Goal: Information Seeking & Learning: Learn about a topic

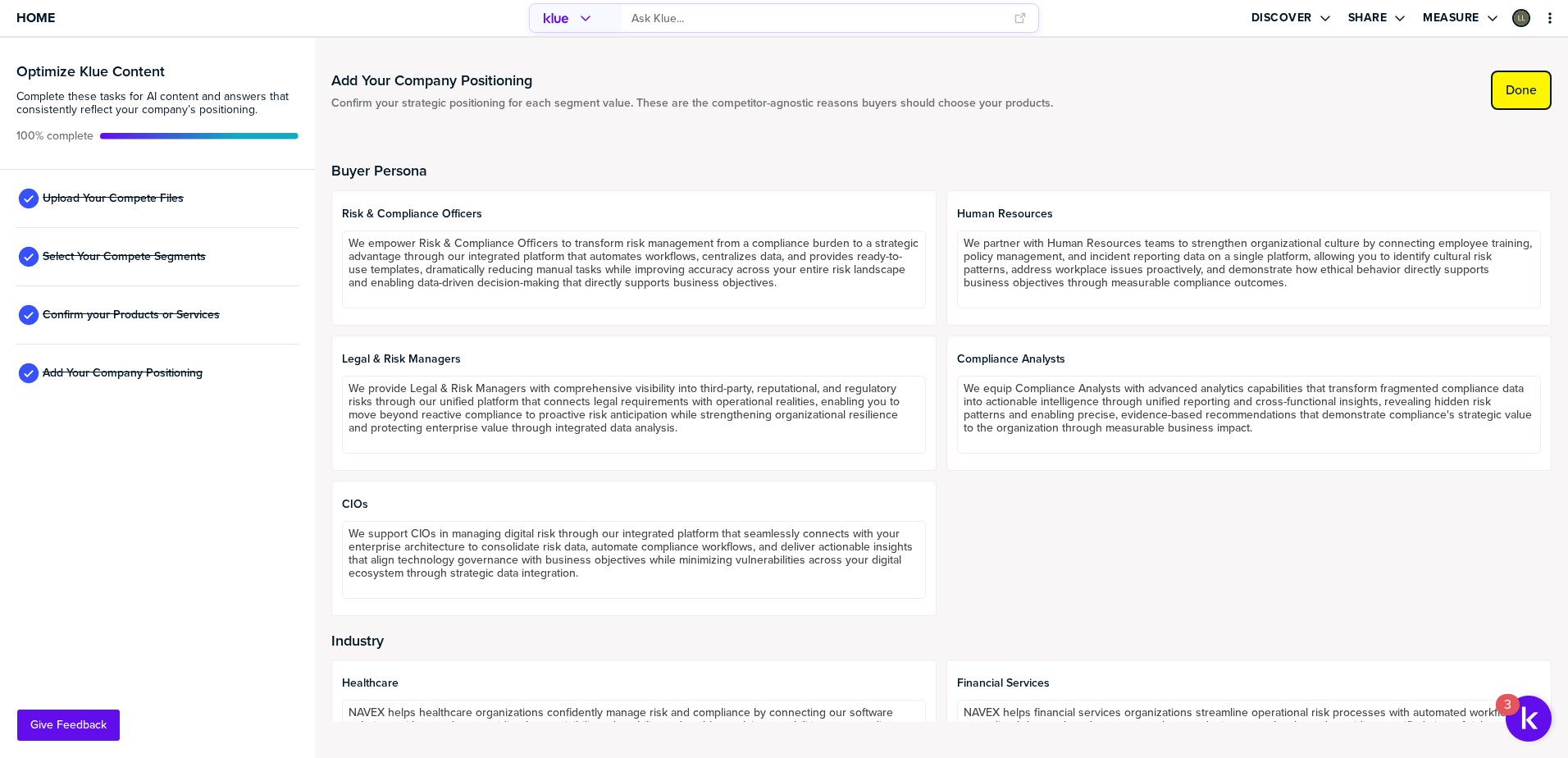
click at [1529, 85] on label "Done" at bounding box center [1521, 90] width 31 height 16
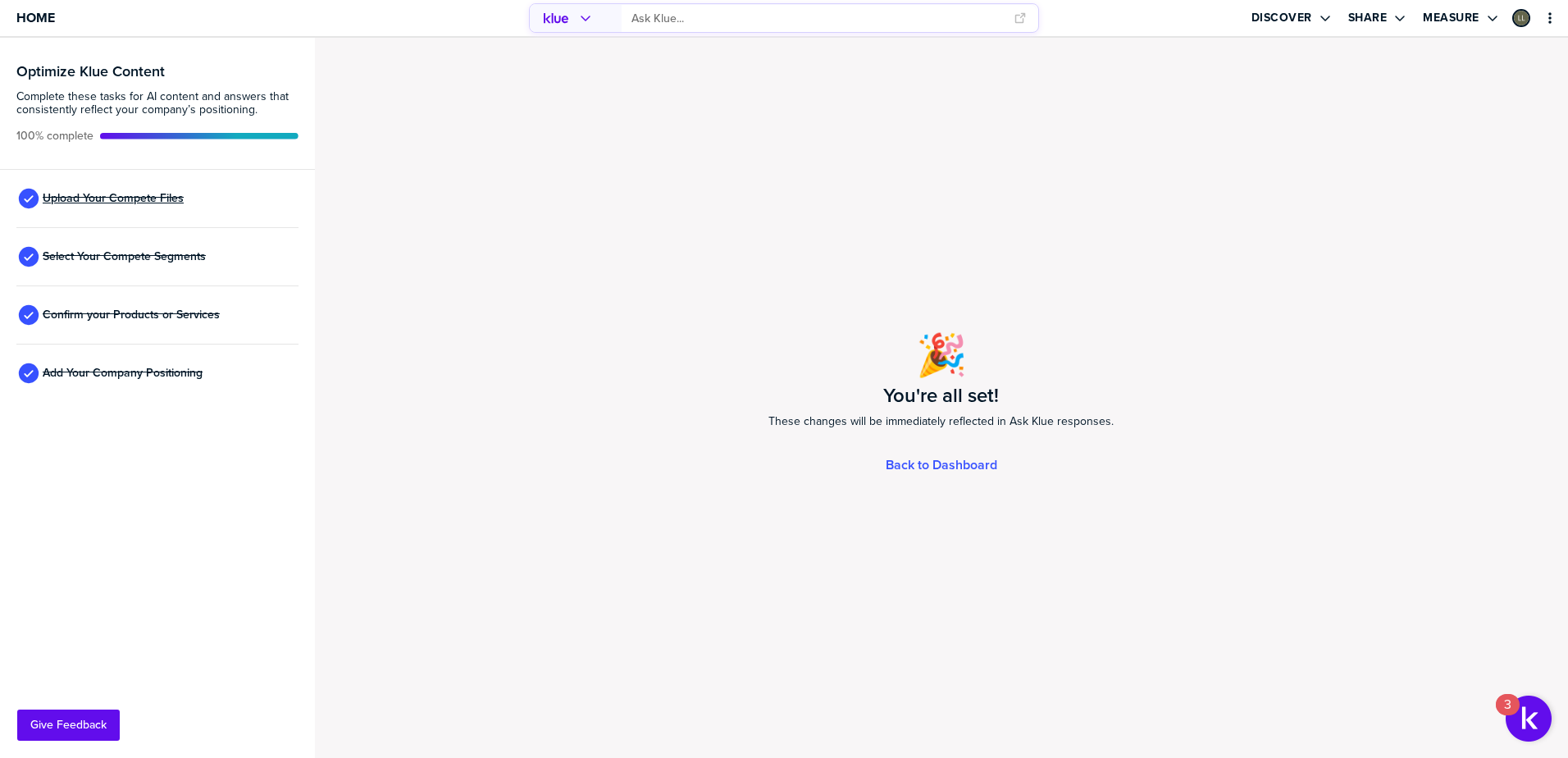
click at [103, 199] on span "Upload Your Compete Files" at bounding box center [113, 199] width 141 height 13
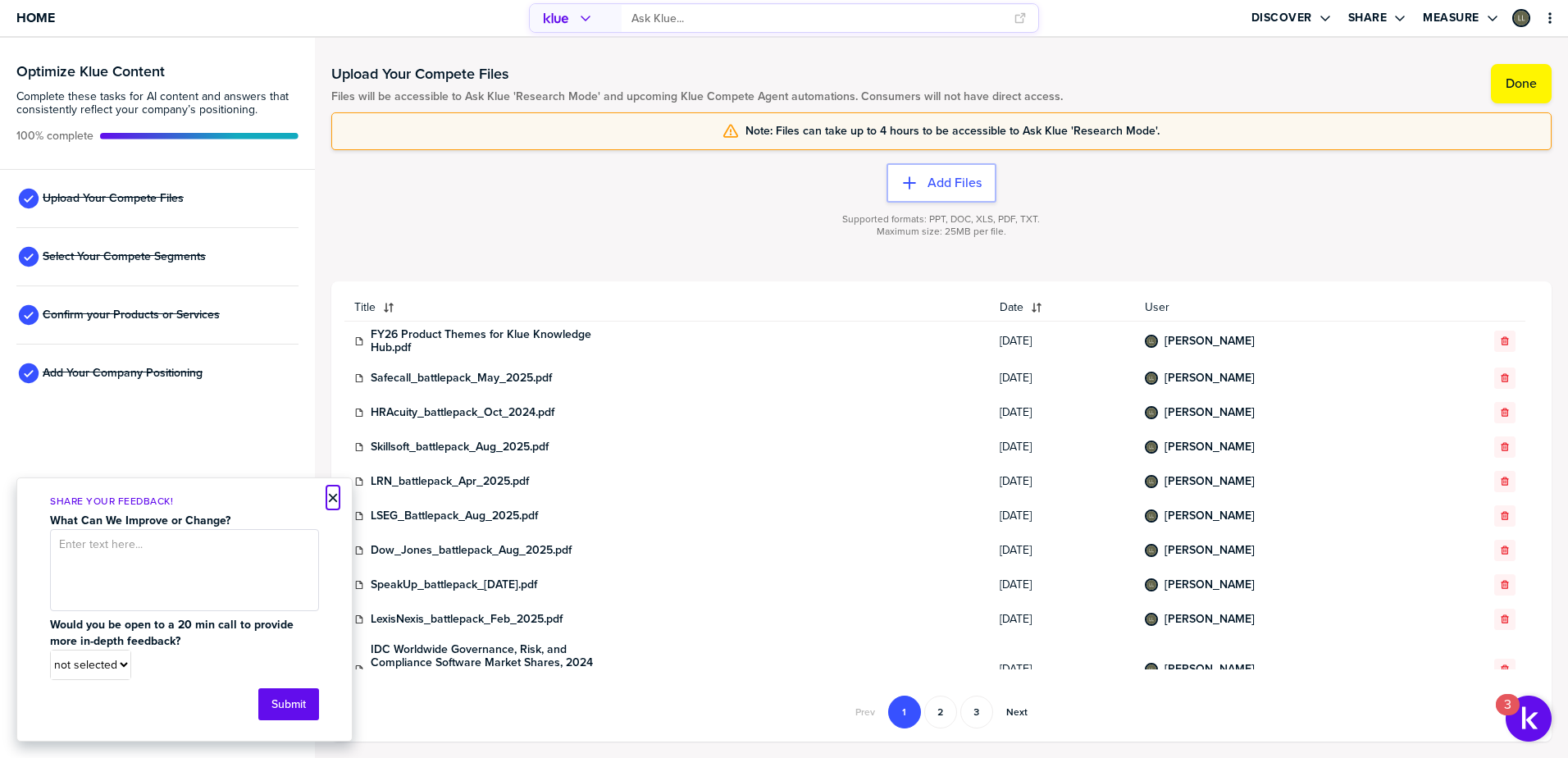
click at [331, 496] on button "×" at bounding box center [333, 498] width 11 height 20
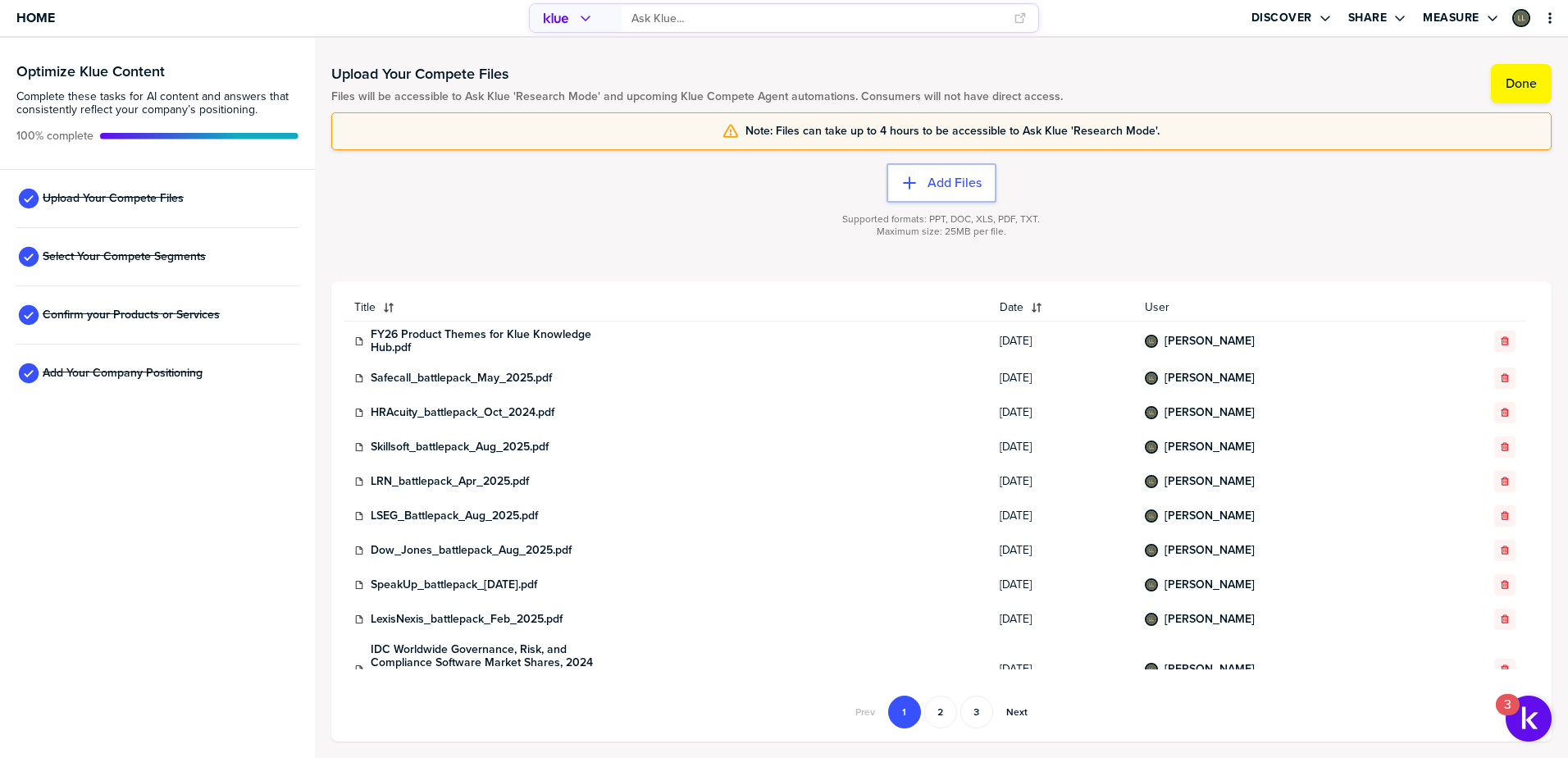
click at [588, 20] on icon "primary" at bounding box center [586, 18] width 13 height 13
click at [728, 15] on input "primary" at bounding box center [817, 18] width 371 height 27
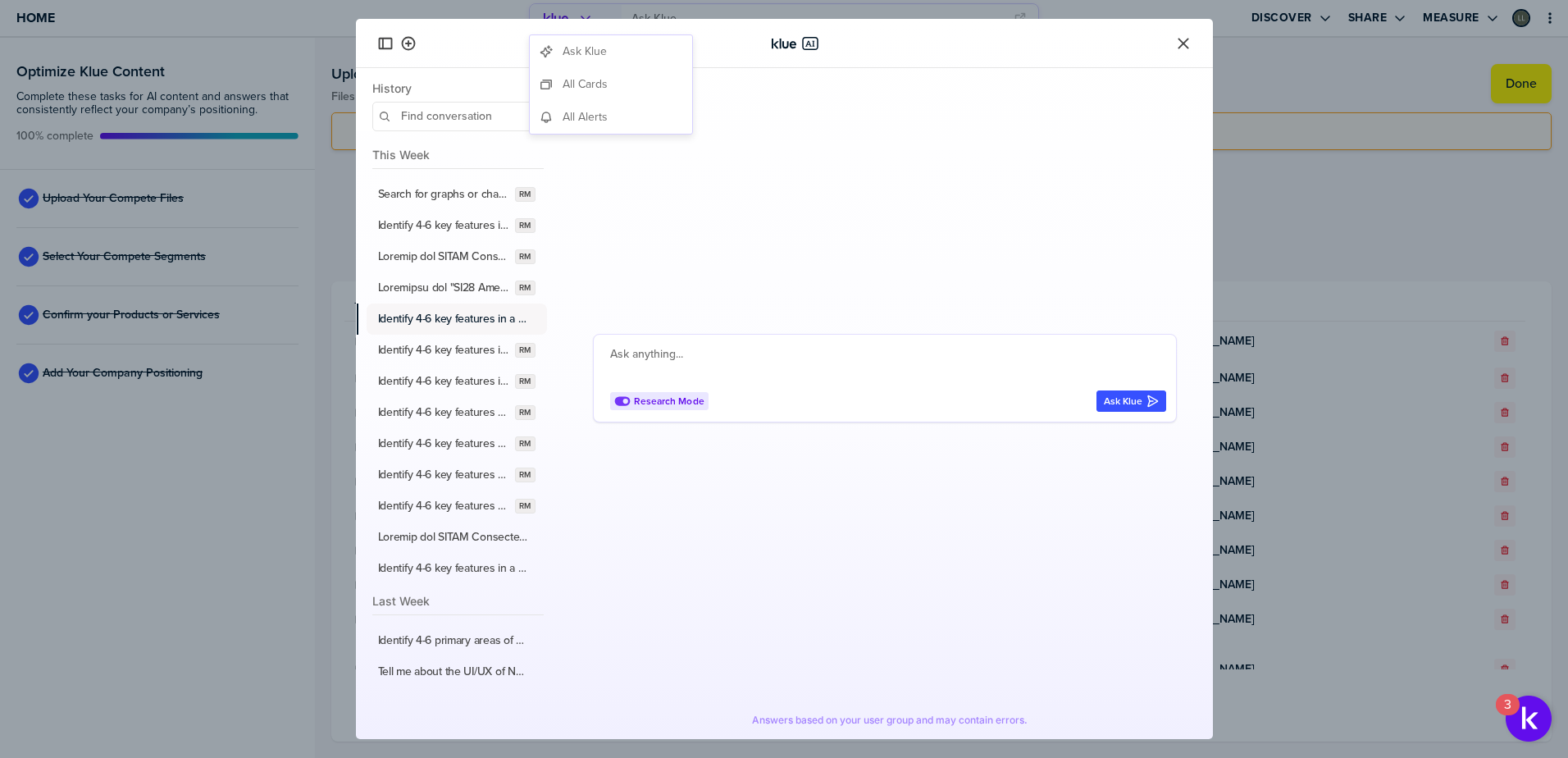
click at [455, 324] on label "Identify 4-6 key features in a third-party screening and assessment risk manage…" at bounding box center [454, 320] width 151 height 15
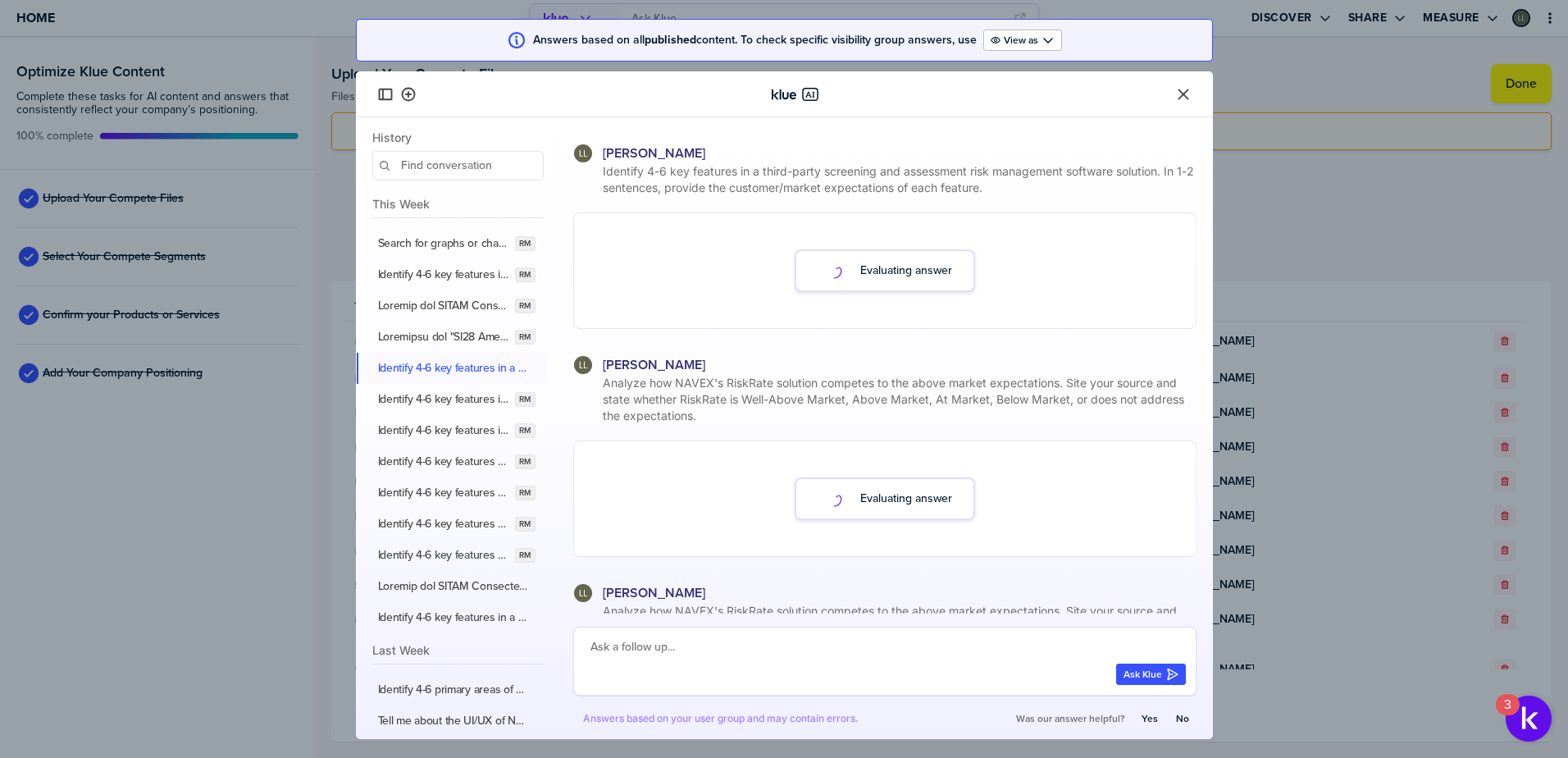
click at [1183, 95] on icon "Close" at bounding box center [1182, 93] width 10 height 10
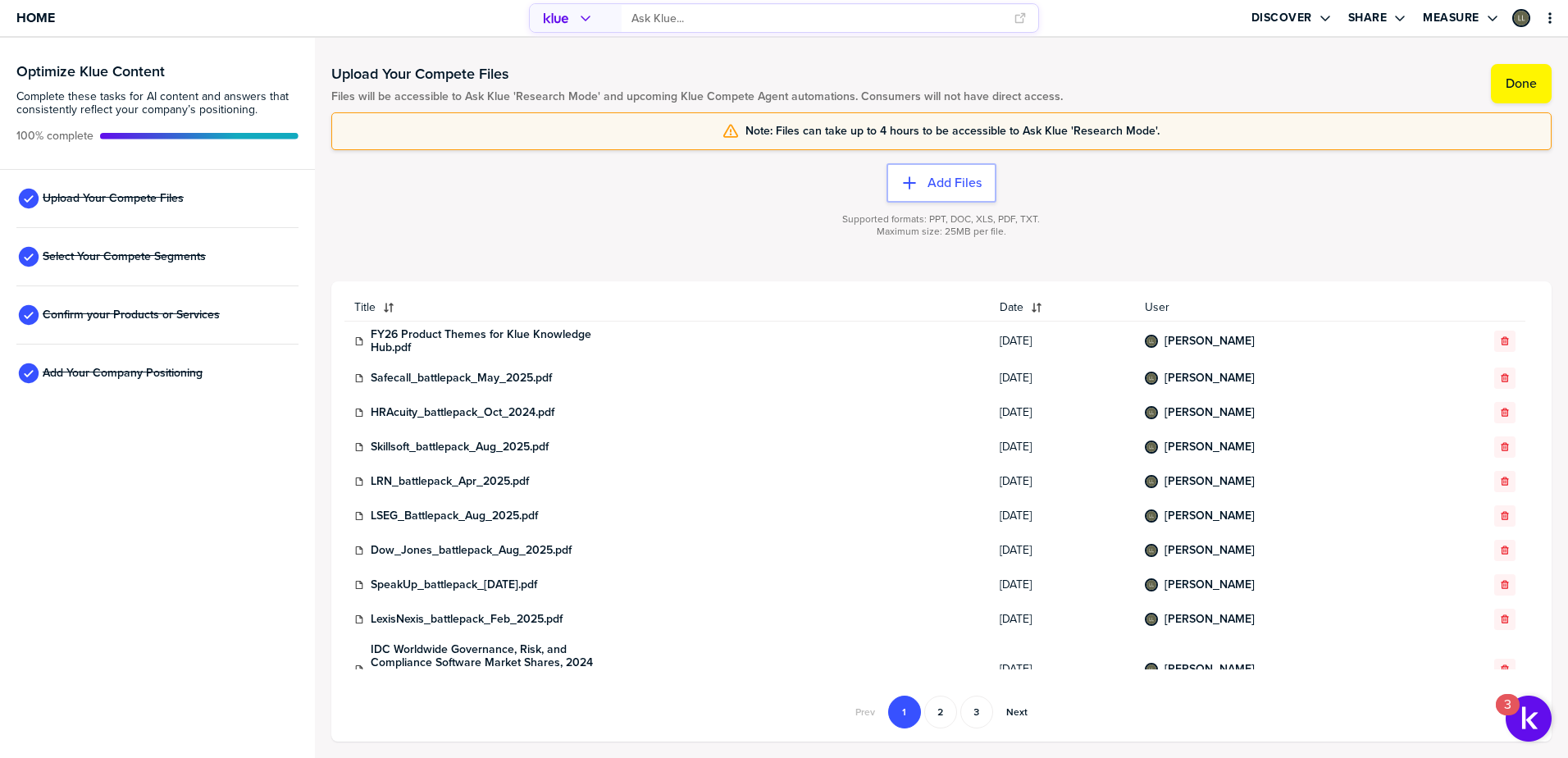
click at [757, 14] on input "primary" at bounding box center [817, 18] width 371 height 27
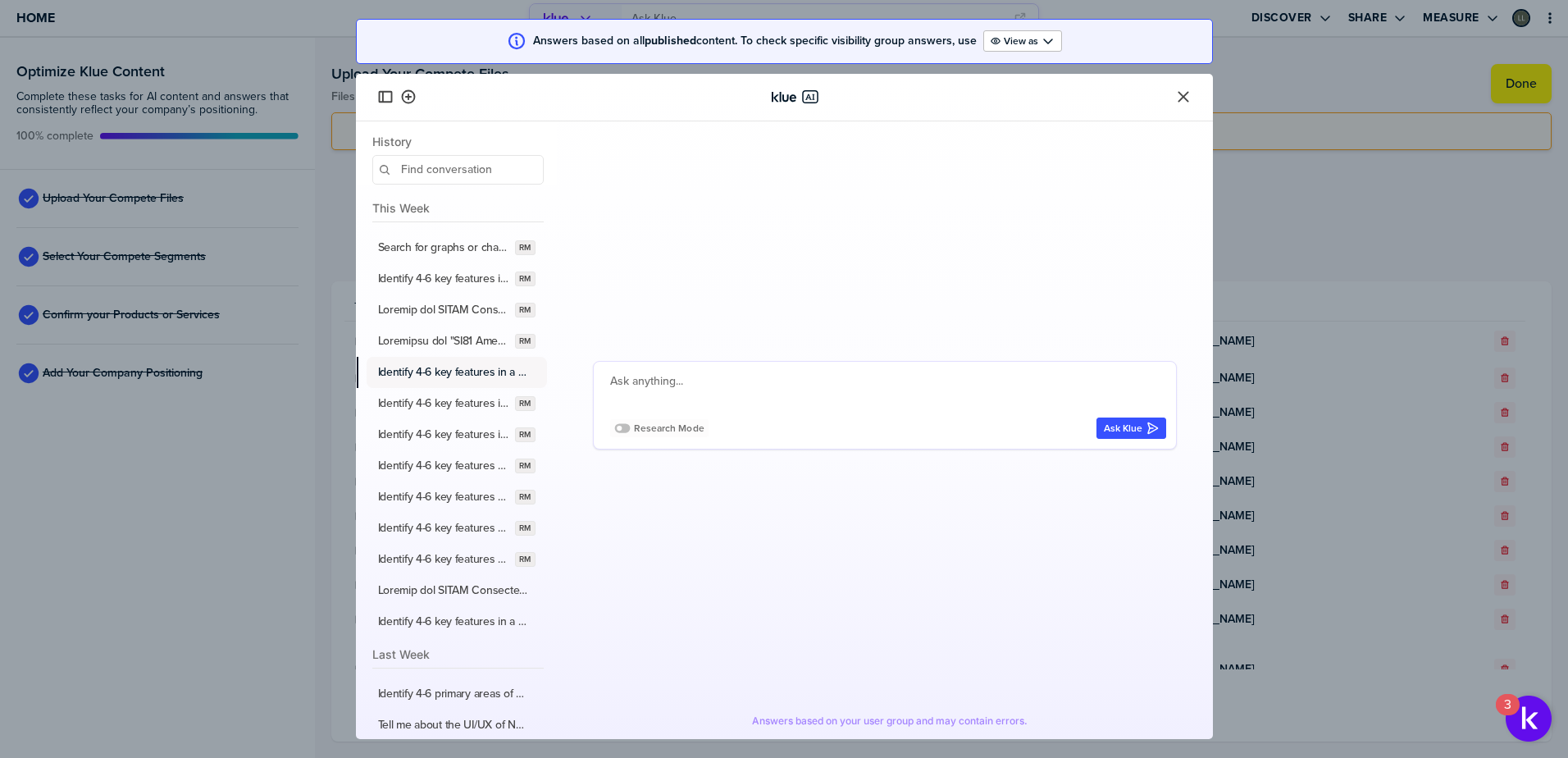
click at [445, 373] on label "Identify 4-6 key features in a third-party screening and assessment risk manage…" at bounding box center [454, 372] width 151 height 15
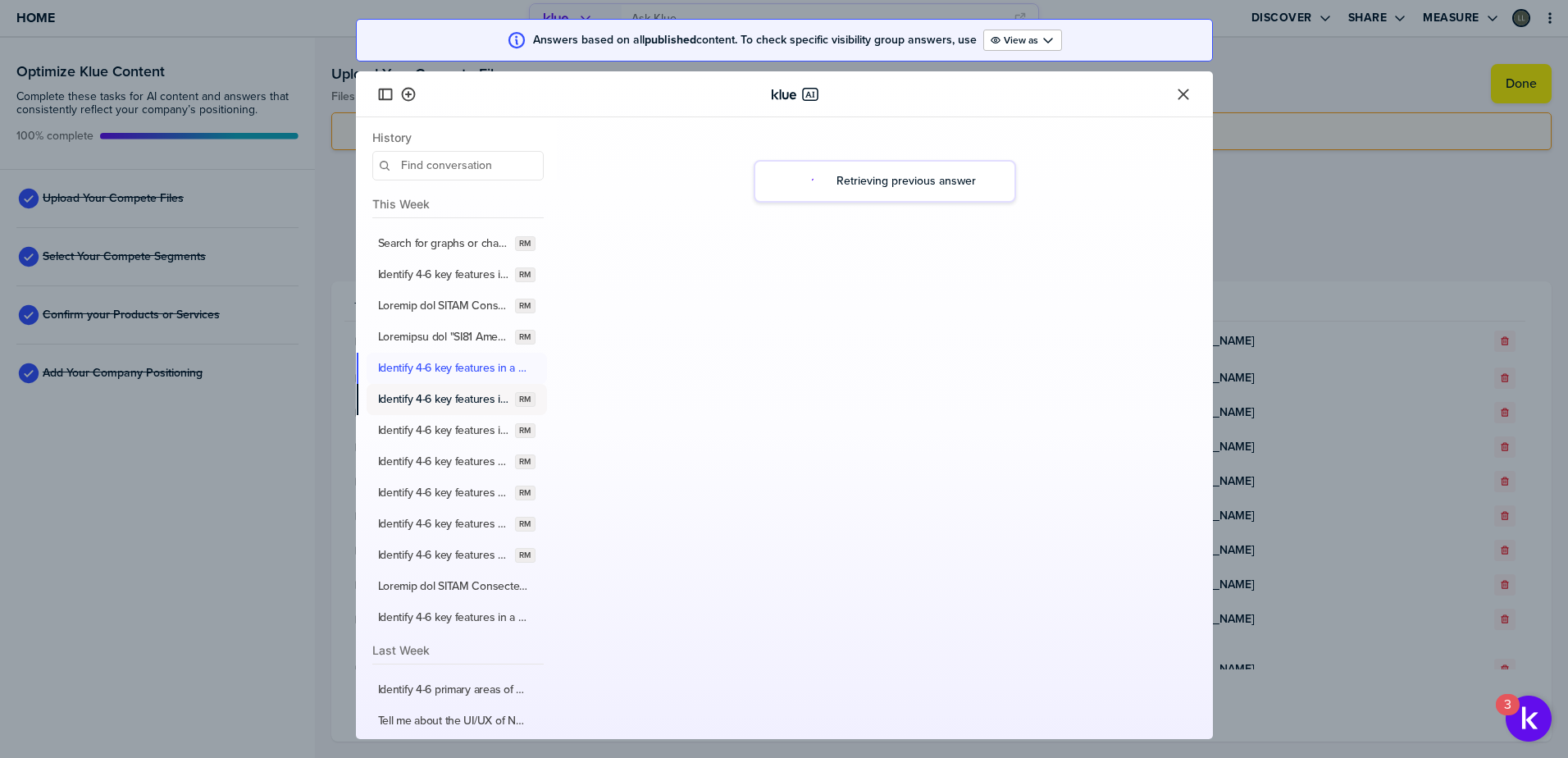
scroll to position [248, 0]
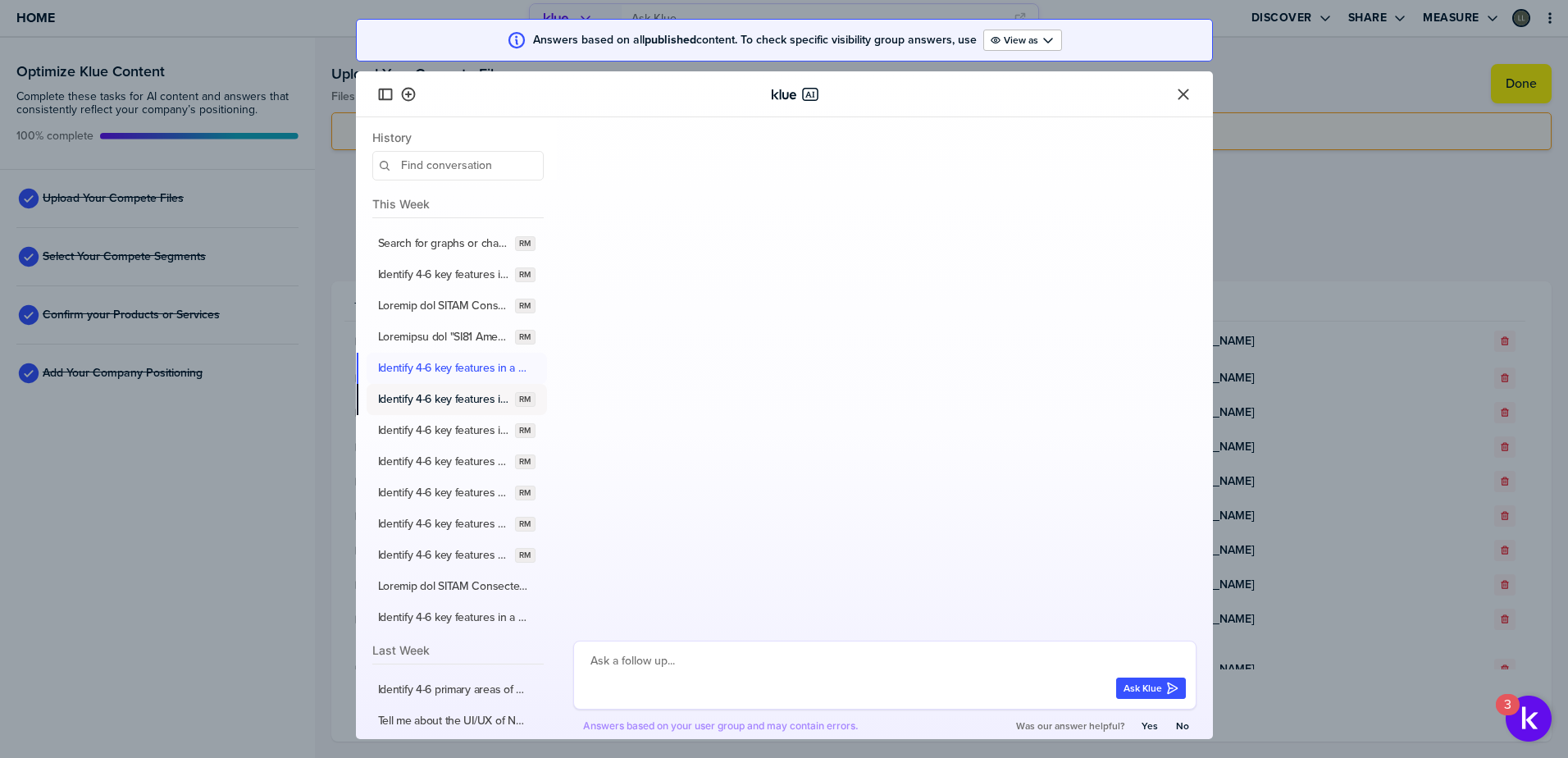
click at [450, 406] on button "Identify 4-6 key features in a policy and procedure management software solutio…" at bounding box center [456, 399] width 180 height 31
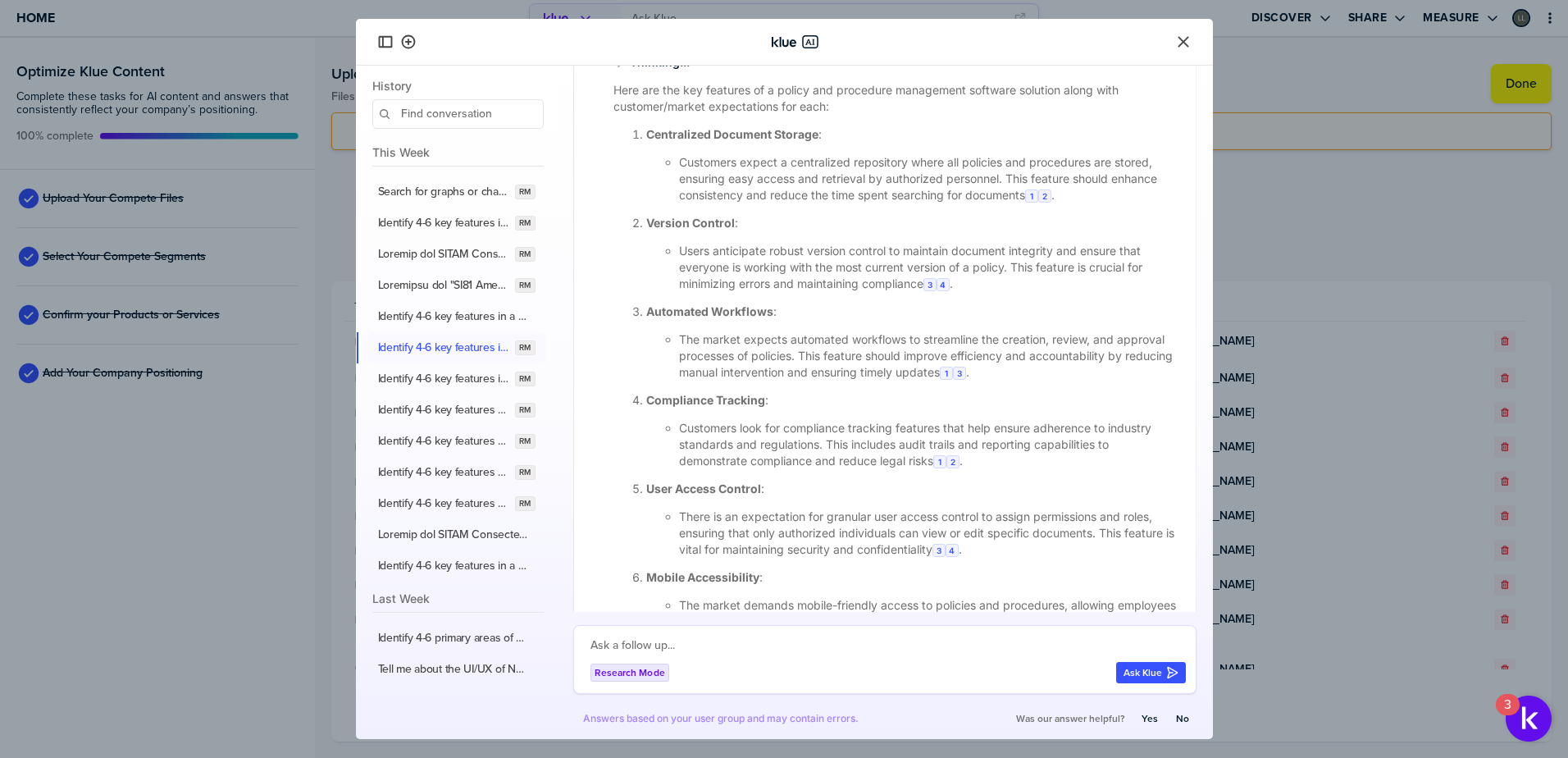
scroll to position [410, 0]
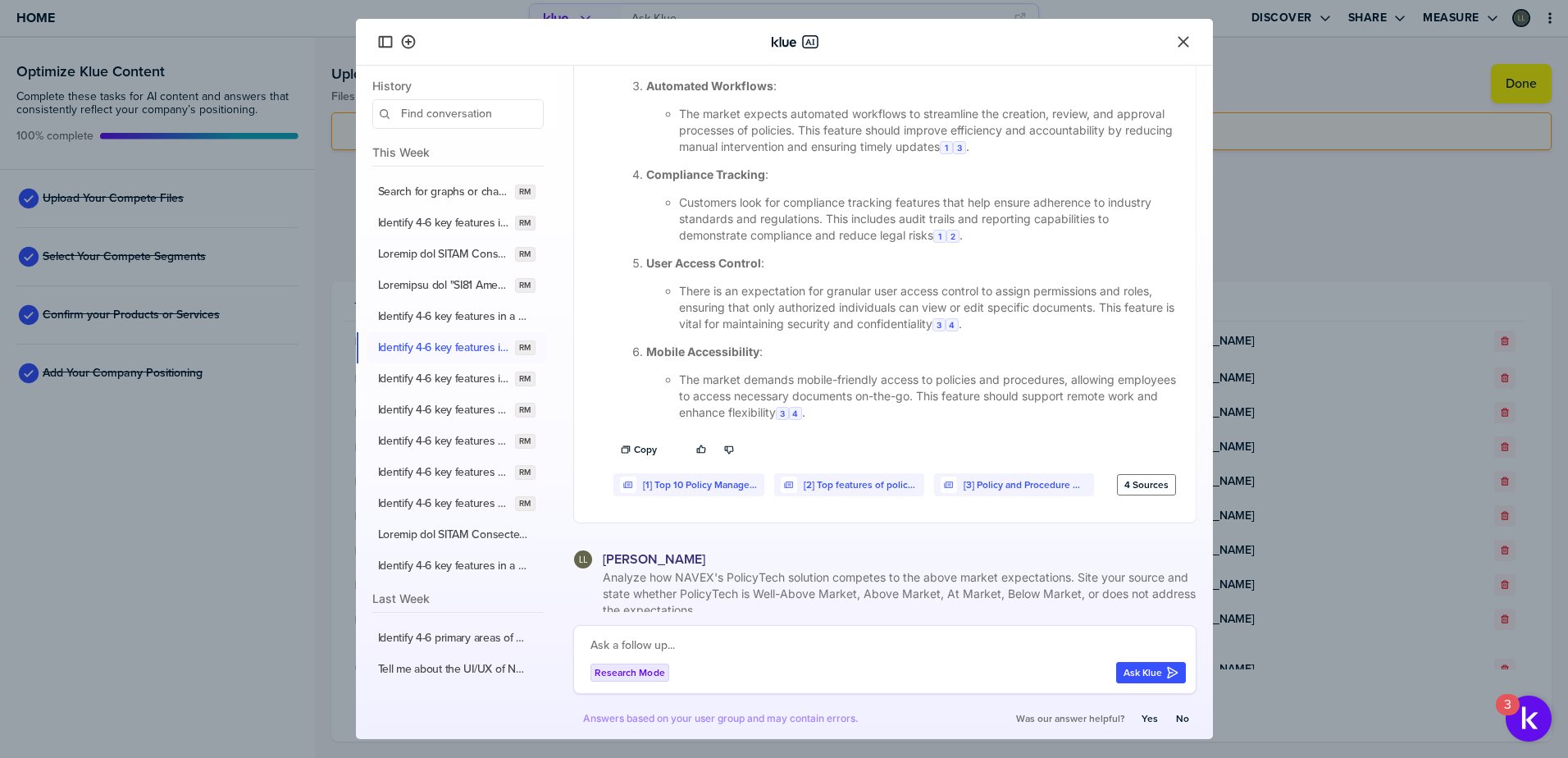
click at [1125, 488] on label "4 Sources" at bounding box center [1147, 485] width 44 height 13
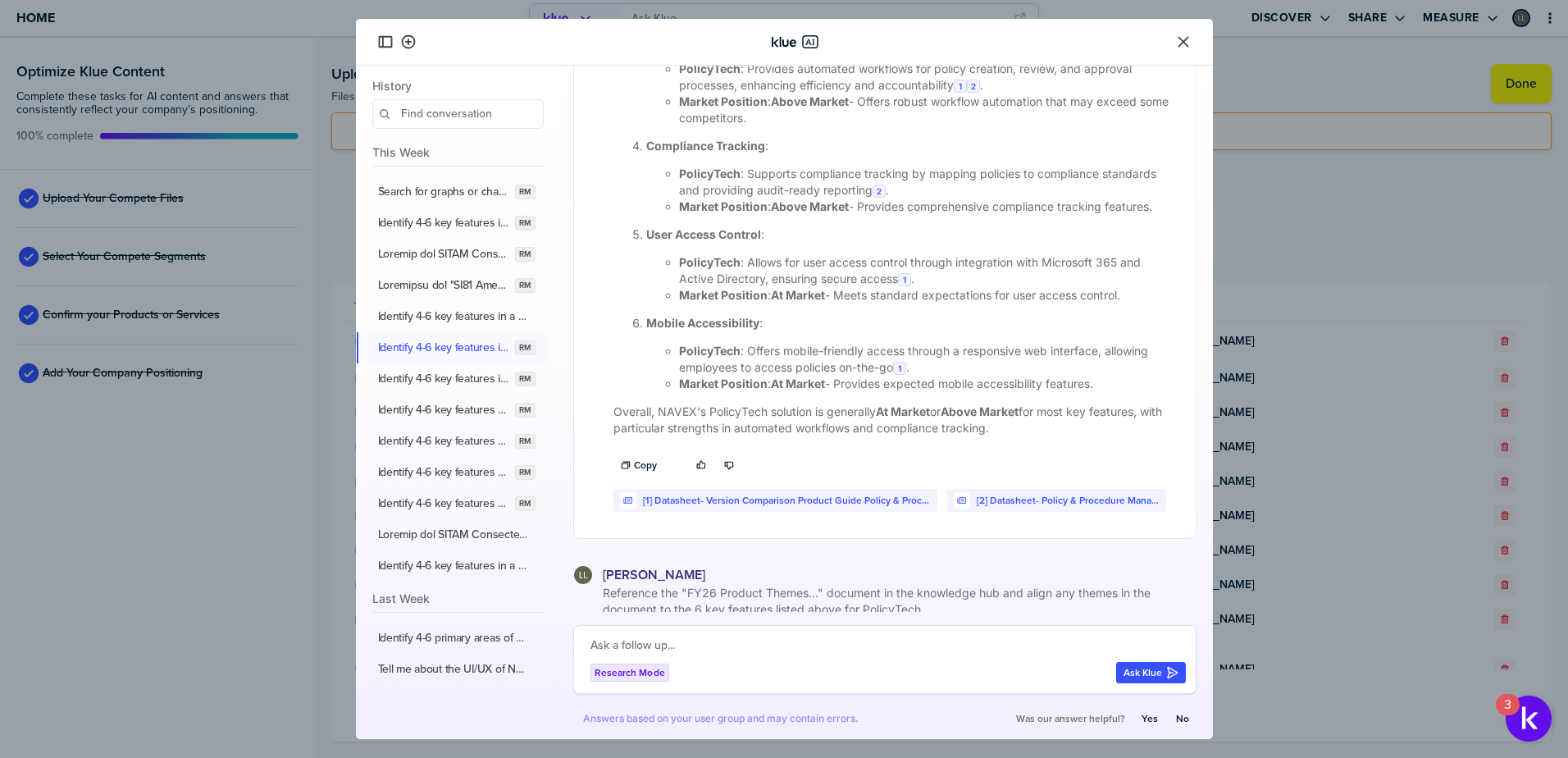
scroll to position [1640, 0]
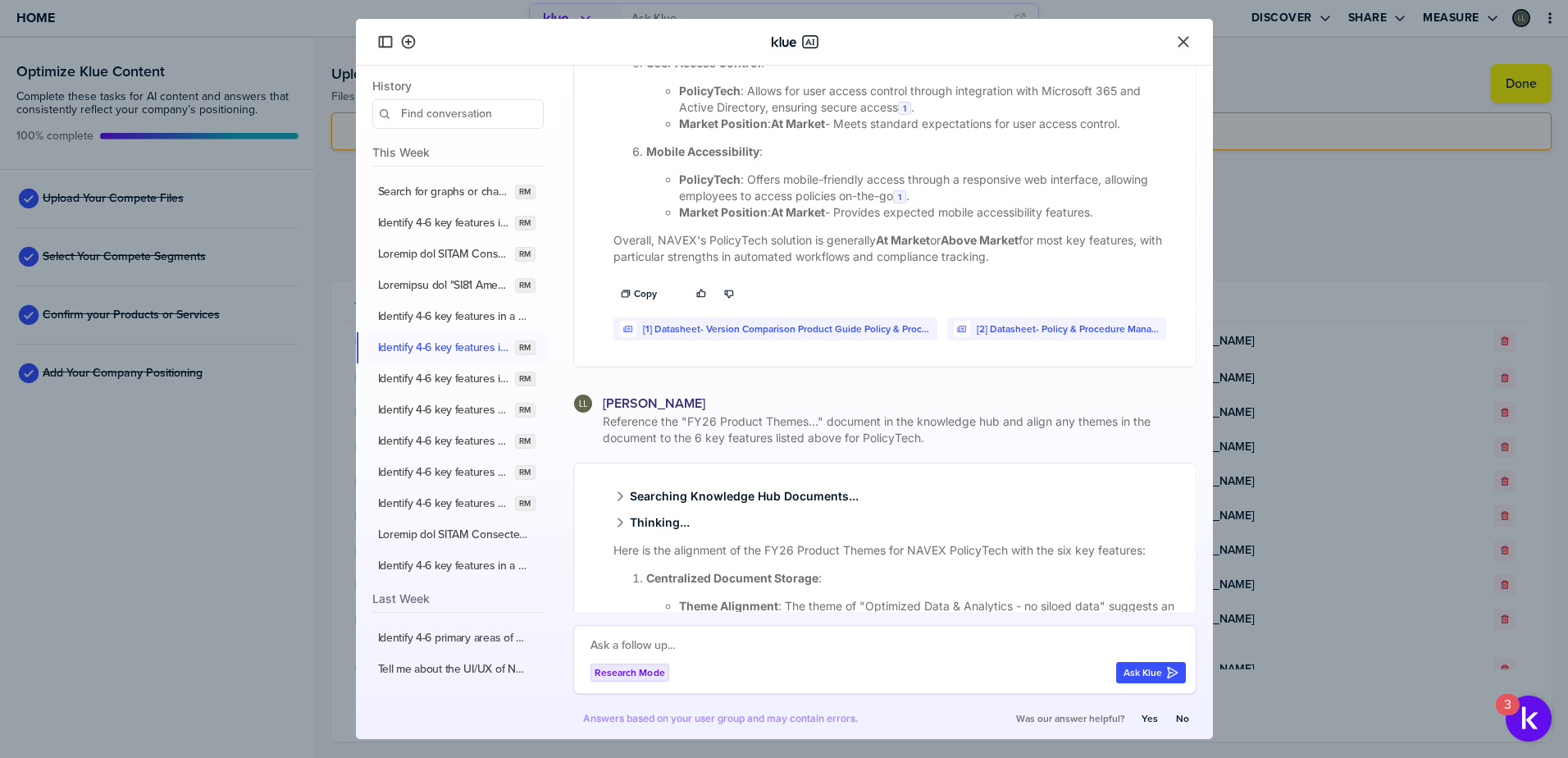
click at [1187, 39] on icon "Close" at bounding box center [1182, 41] width 10 height 10
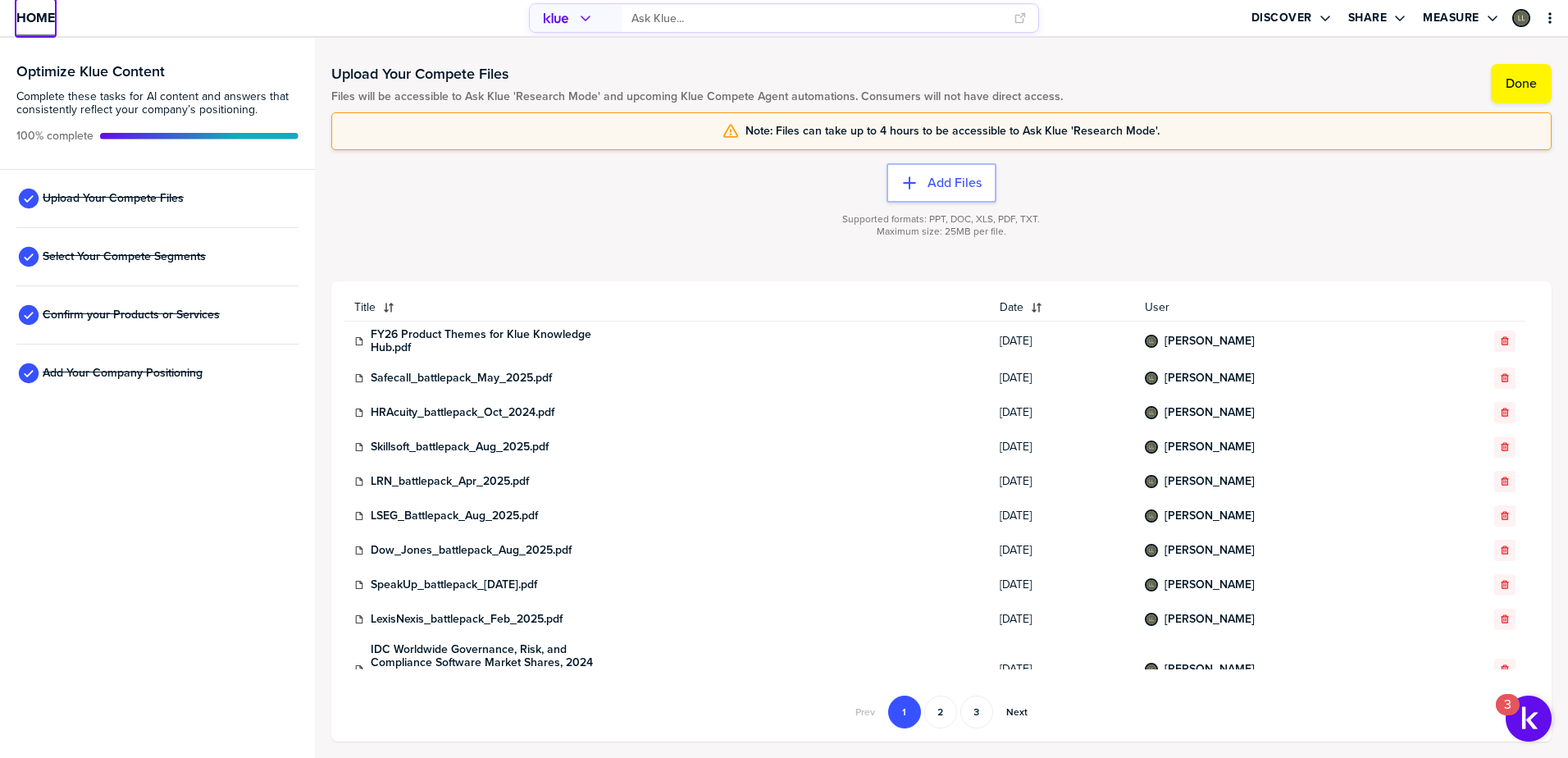
click at [41, 22] on span "Home" at bounding box center [35, 17] width 39 height 14
